Goal: Information Seeking & Learning: Find specific page/section

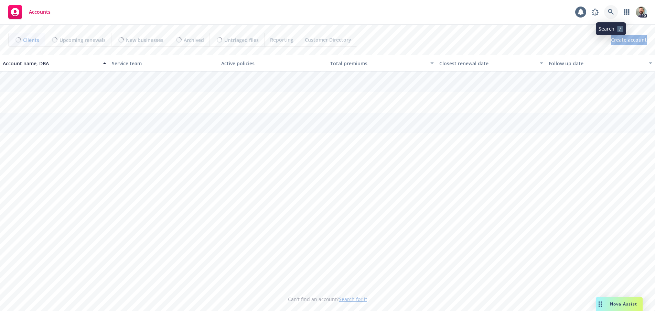
click at [608, 11] on link at bounding box center [611, 12] width 14 height 14
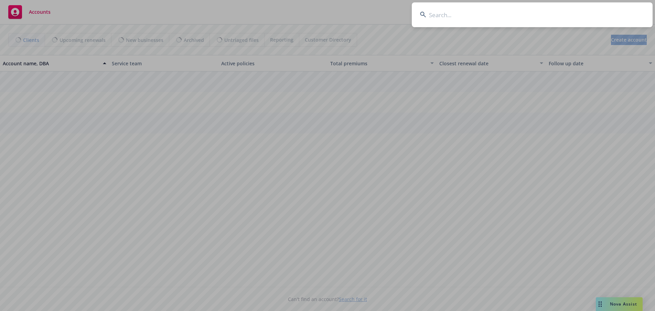
click at [603, 11] on input at bounding box center [532, 14] width 241 height 25
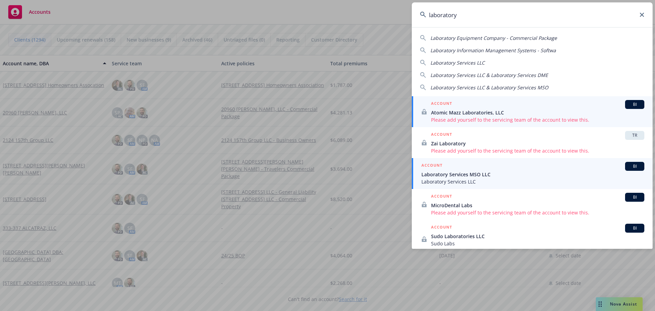
type input "laboratory"
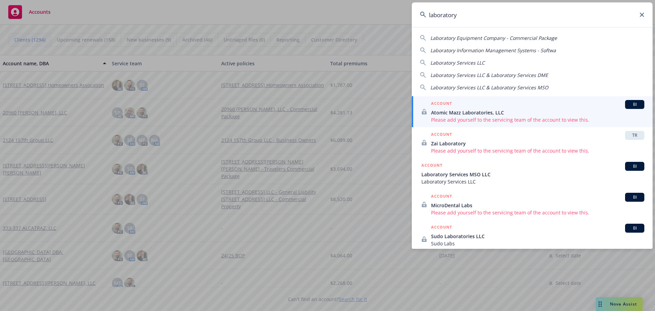
click at [440, 181] on span "Laboratory Services LLC" at bounding box center [532, 181] width 223 height 7
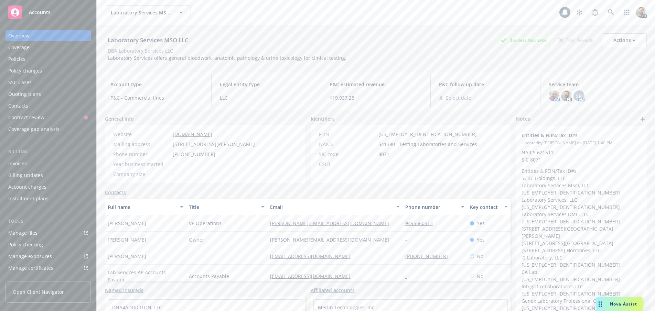
click at [19, 58] on div "Policies" at bounding box center [16, 59] width 17 height 11
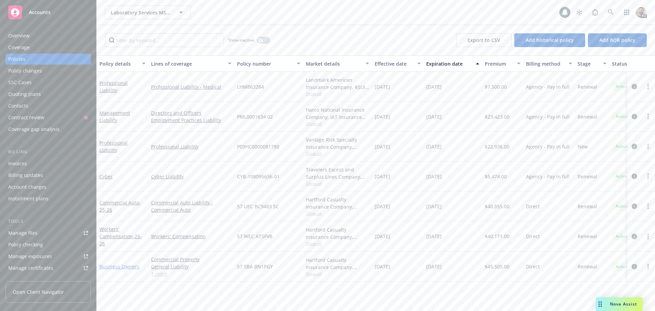
click at [109, 266] on link "Business Owners" at bounding box center [119, 267] width 40 height 7
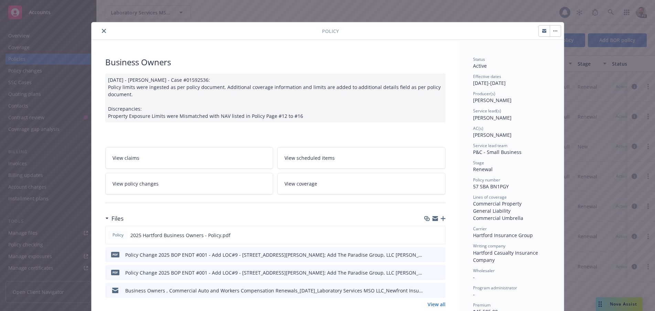
click at [102, 30] on icon "close" at bounding box center [104, 31] width 4 height 4
